Goal: Task Accomplishment & Management: Manage account settings

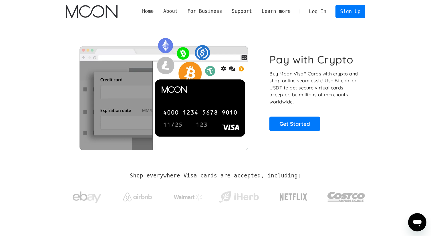
click at [319, 9] on link "Log In" at bounding box center [317, 11] width 27 height 13
click at [56, 35] on section "Pay with Crypto Buy Moon Visa® Cards with crypto and shop online seamlessly! Us…" at bounding box center [215, 92] width 431 height 139
click at [343, 71] on p "Buy Moon Visa® Cards with crypto and shop online seamlessly! Use Bitcoin or USD…" at bounding box center [315, 87] width 90 height 35
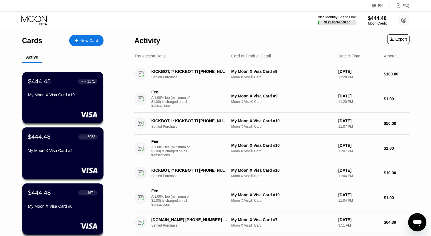
click at [64, 161] on div "$444.48 ● ● ● ● 5053 My Moon X Visa Card #9" at bounding box center [63, 154] width 82 height 52
